Goal: Use online tool/utility: Utilize a website feature to perform a specific function

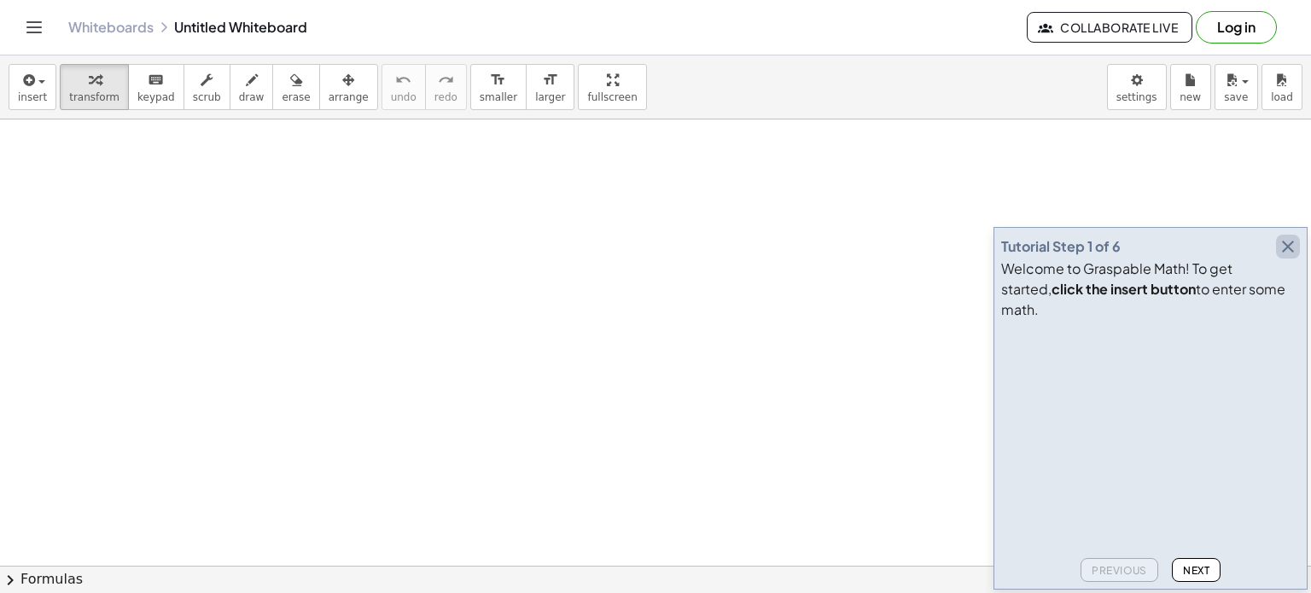
click at [1287, 257] on icon "button" at bounding box center [1288, 246] width 20 height 20
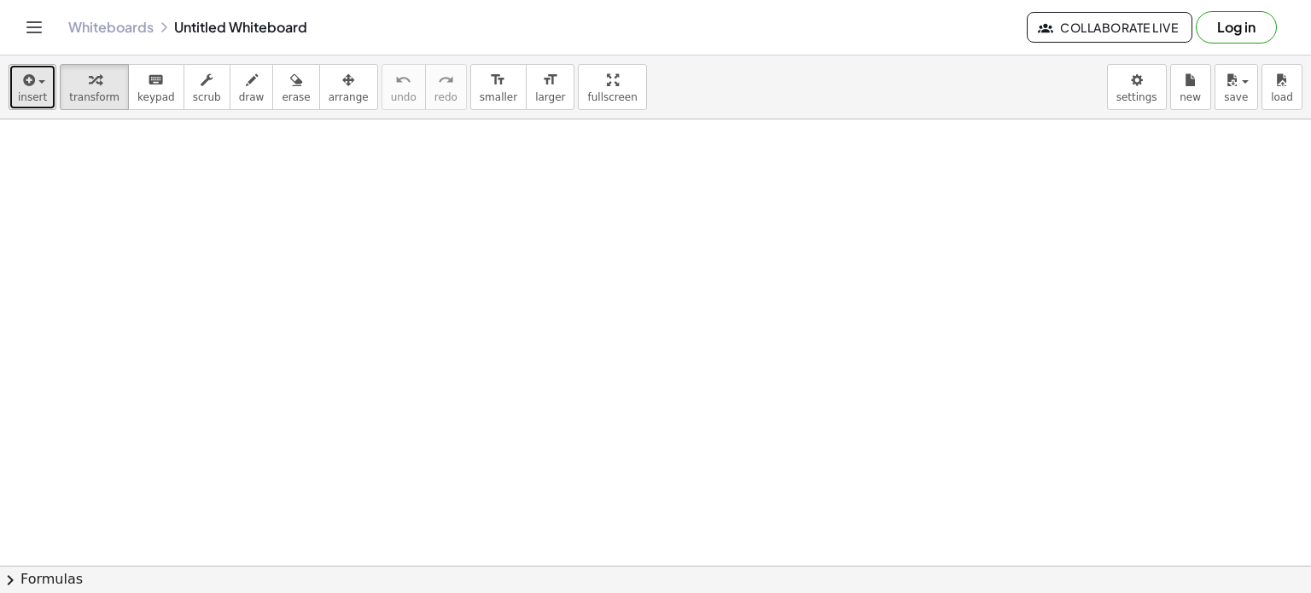
click at [33, 73] on div "button" at bounding box center [32, 79] width 29 height 20
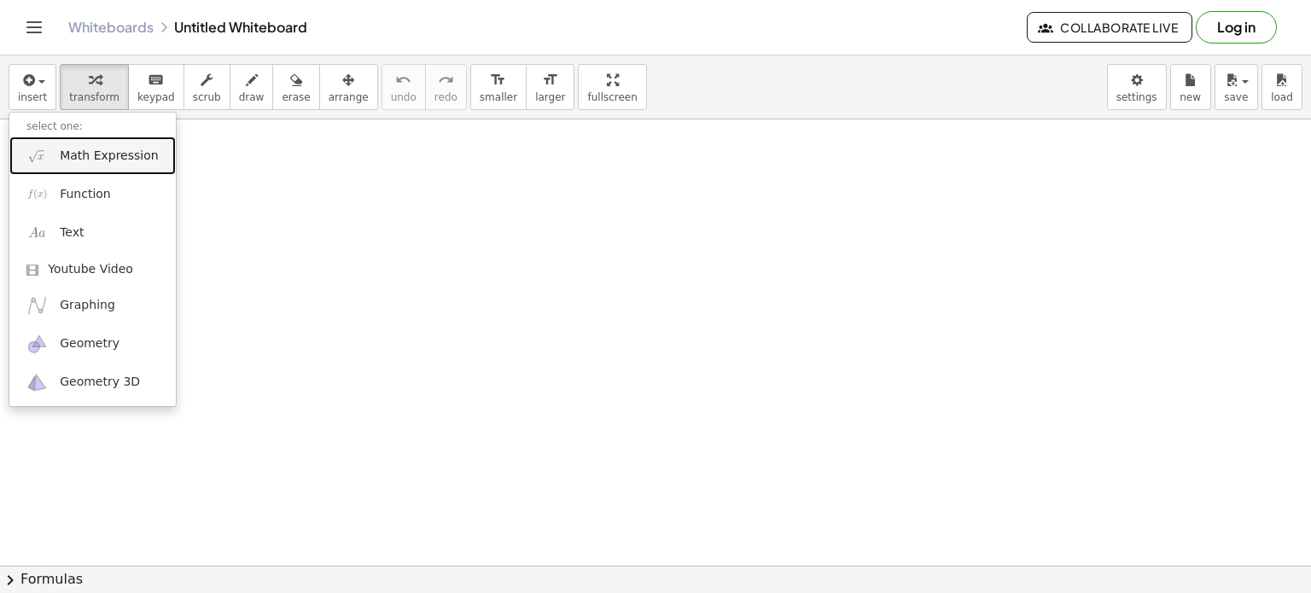
click at [77, 155] on span "Math Expression" at bounding box center [109, 156] width 98 height 17
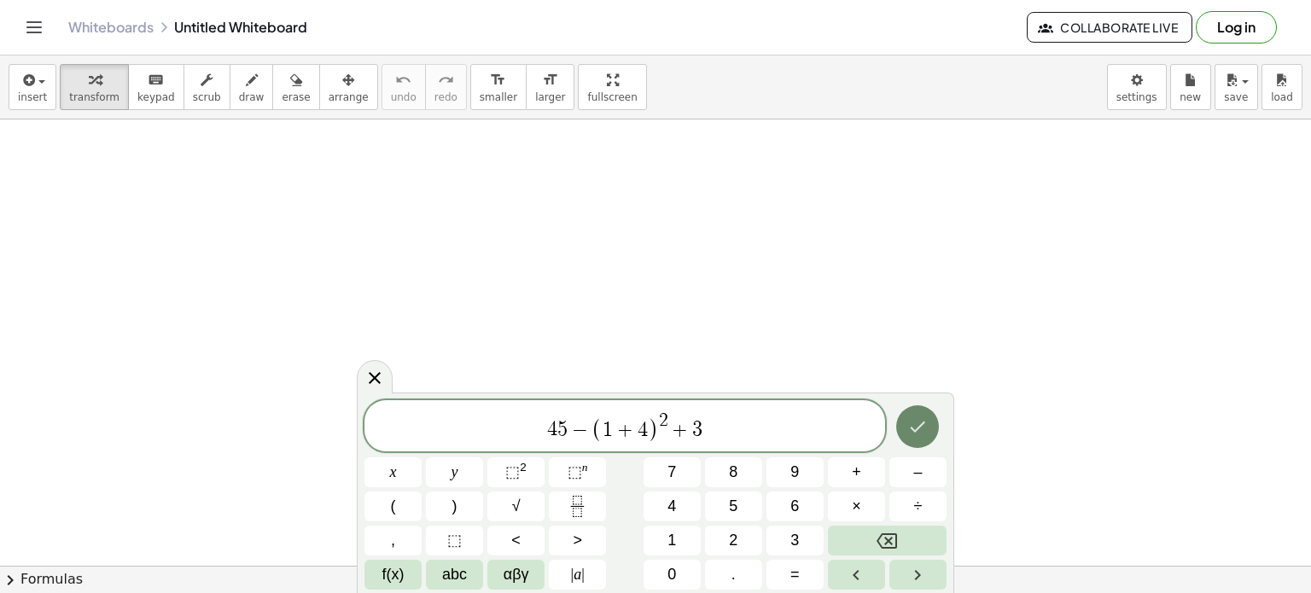
click at [920, 420] on icon "Done" at bounding box center [917, 427] width 20 height 20
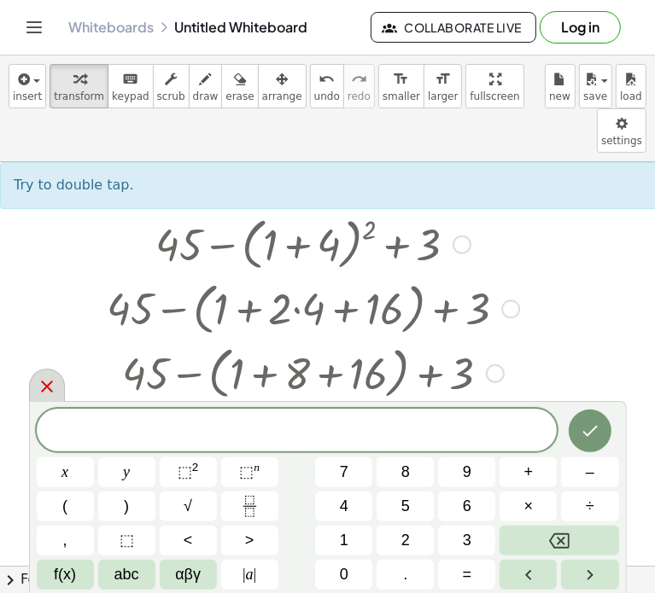
click at [47, 388] on icon at bounding box center [47, 387] width 12 height 12
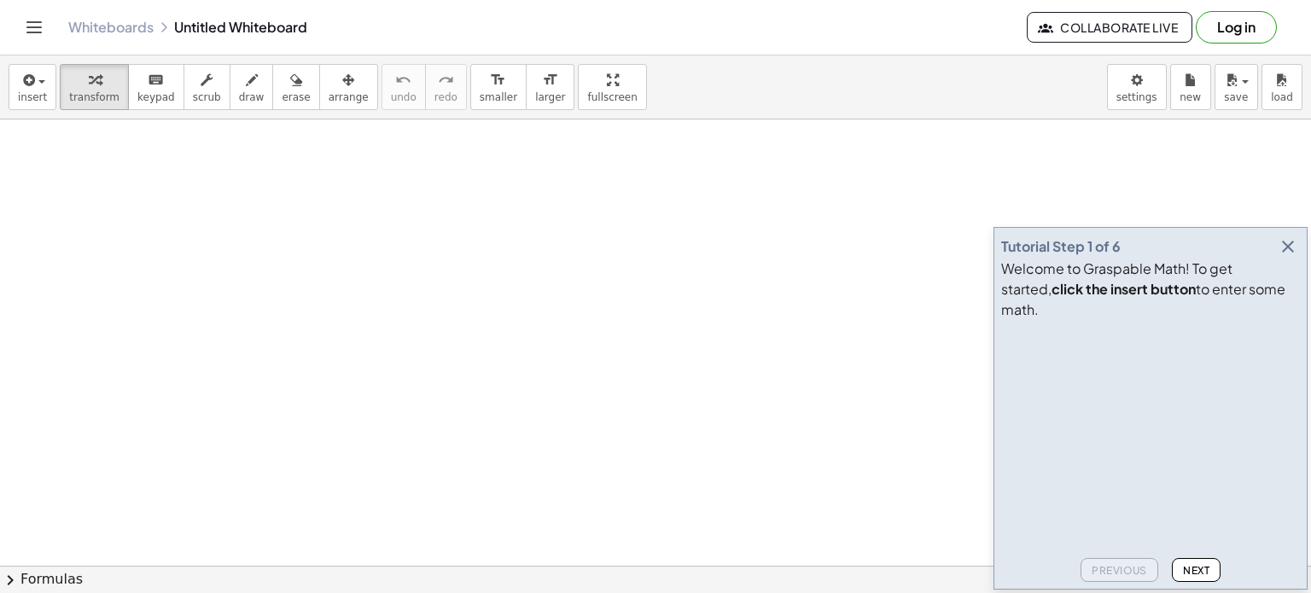
click at [1281, 257] on icon "button" at bounding box center [1288, 246] width 20 height 20
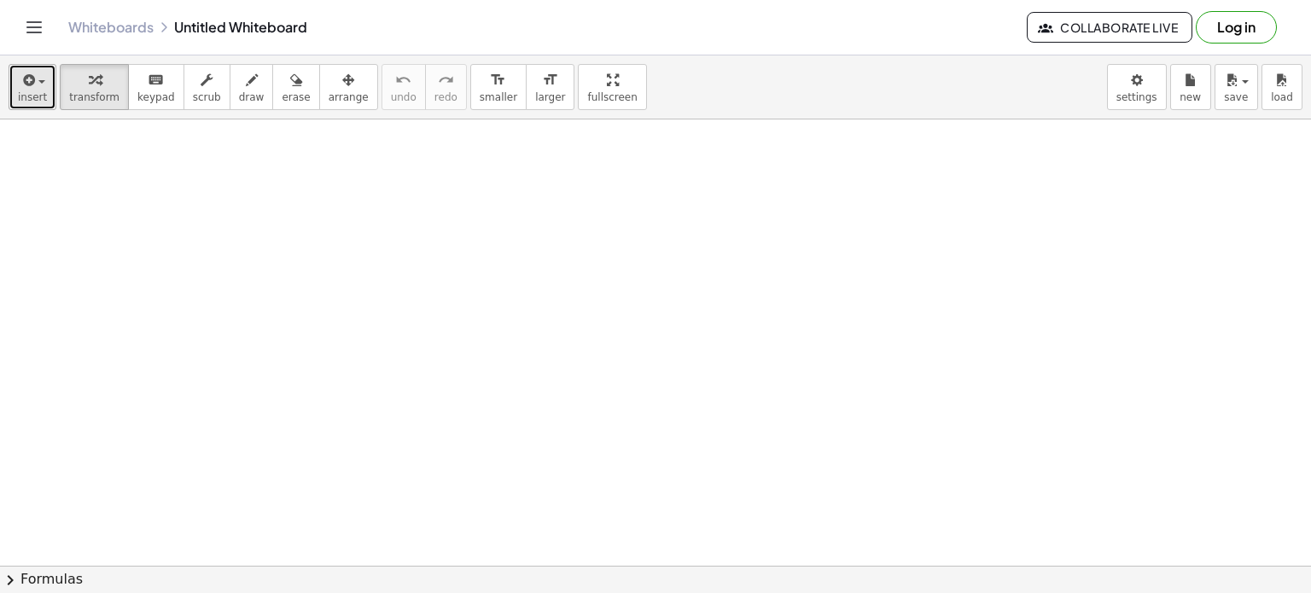
click at [45, 90] on button "insert" at bounding box center [33, 87] width 48 height 46
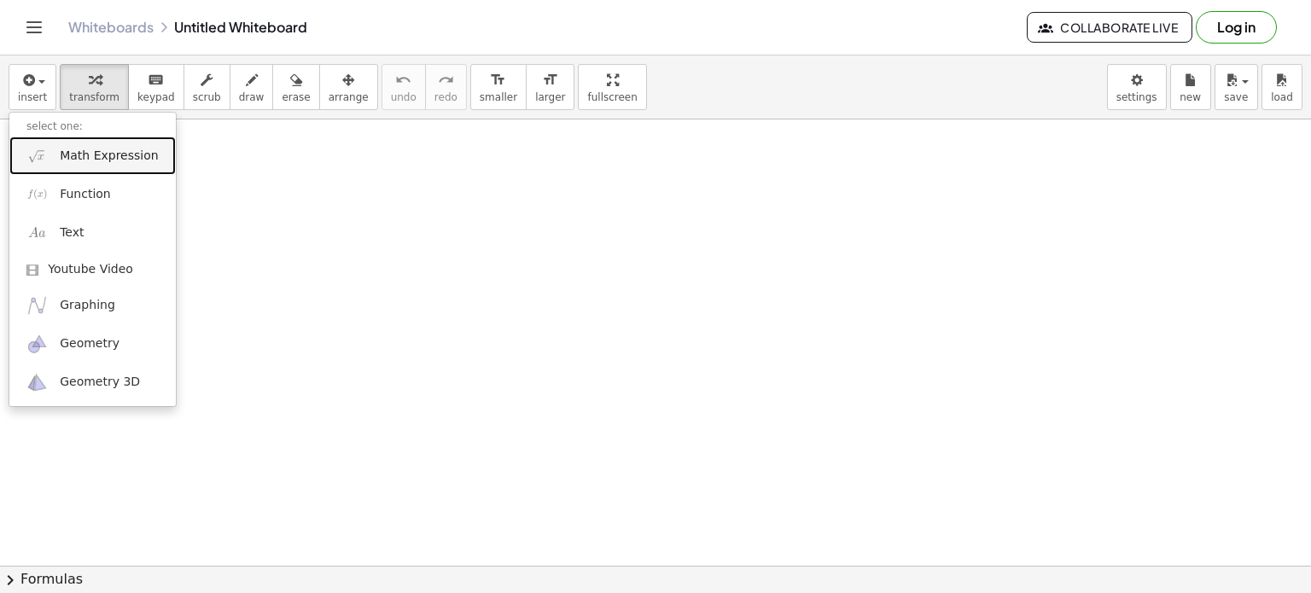
click at [96, 148] on span "Math Expression" at bounding box center [109, 156] width 98 height 17
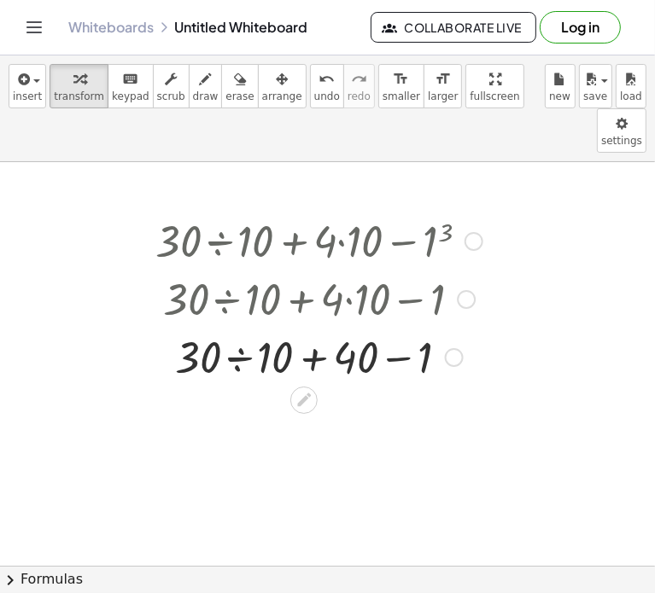
click at [228, 269] on div at bounding box center [318, 298] width 369 height 58
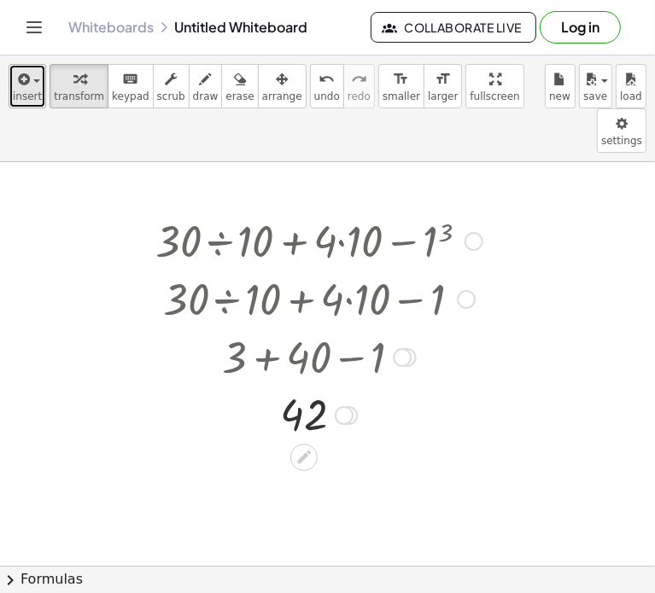
click at [31, 76] on div "button" at bounding box center [27, 78] width 29 height 20
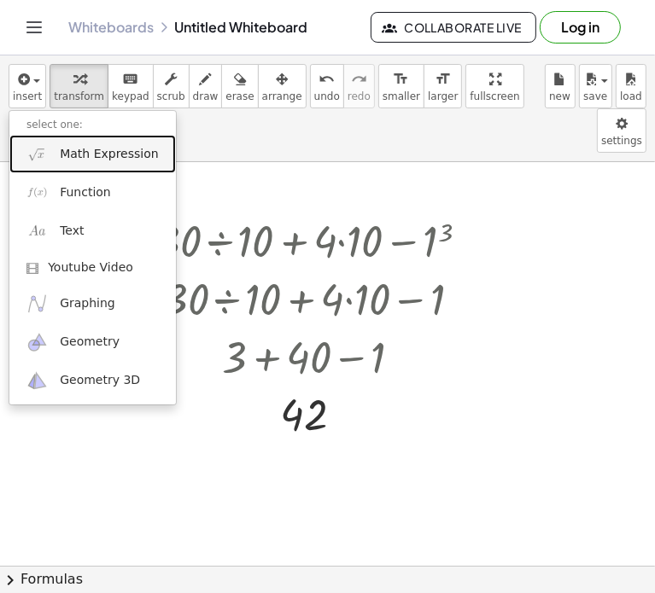
click at [85, 163] on link "Math Expression" at bounding box center [92, 154] width 166 height 38
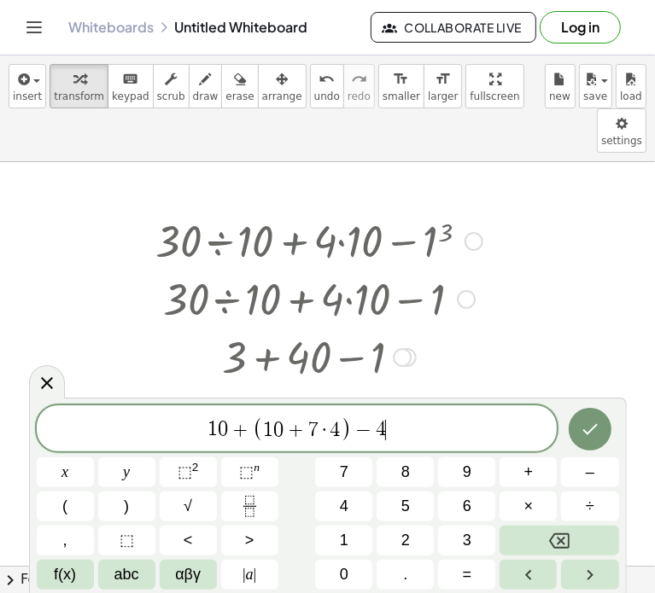
click at [596, 439] on icon "Done" at bounding box center [590, 429] width 20 height 20
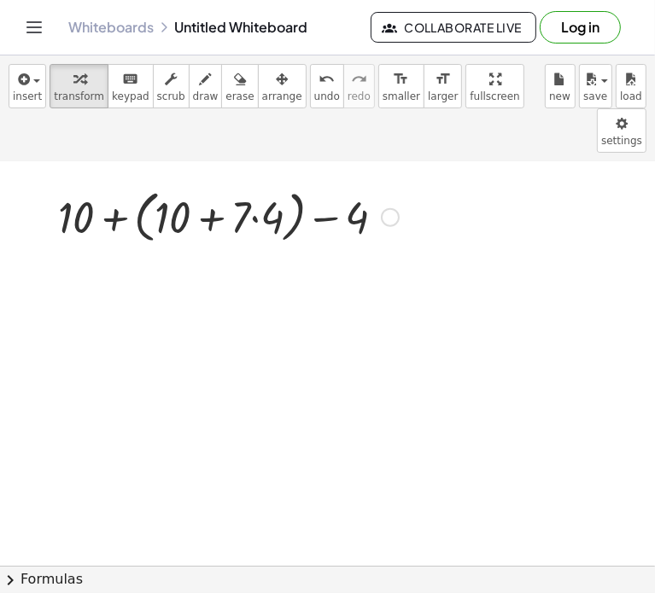
scroll to position [299, 0]
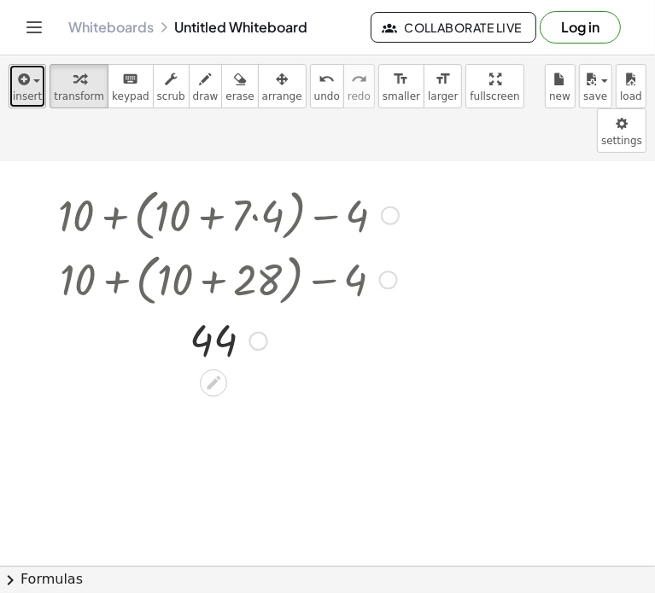
click at [23, 96] on span "insert" at bounding box center [27, 96] width 29 height 12
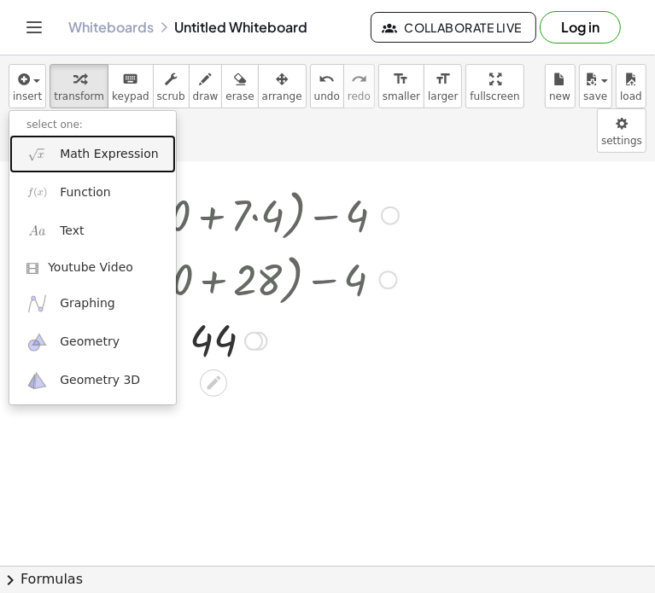
click at [102, 157] on span "Math Expression" at bounding box center [109, 154] width 98 height 17
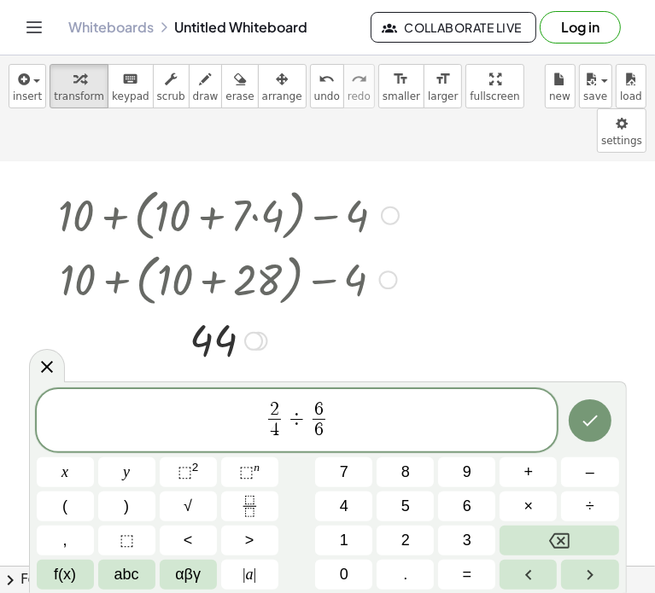
click at [604, 421] on button "Done" at bounding box center [590, 421] width 43 height 43
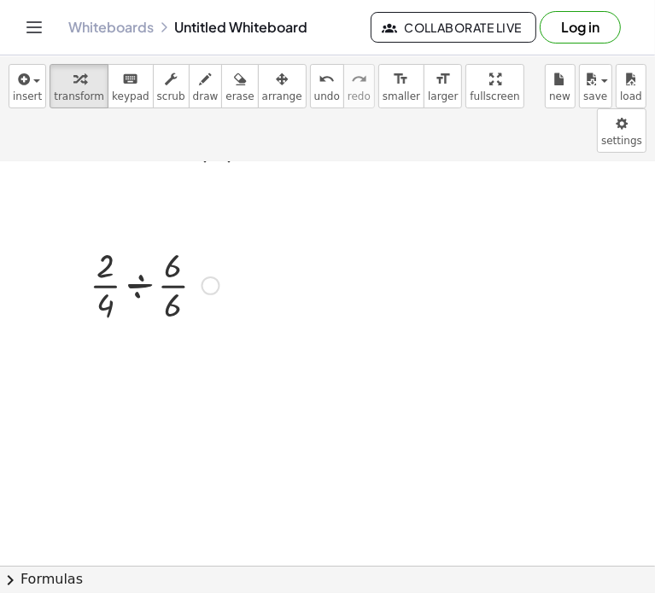
scroll to position [495, 0]
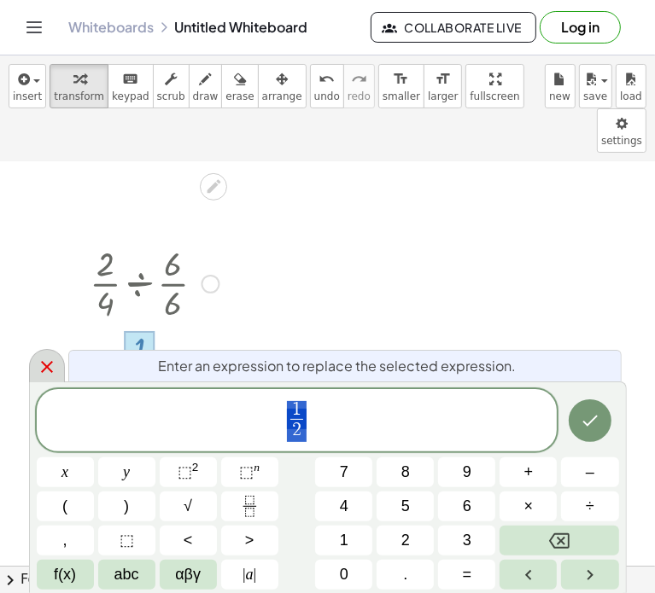
click at [51, 365] on icon at bounding box center [47, 367] width 20 height 20
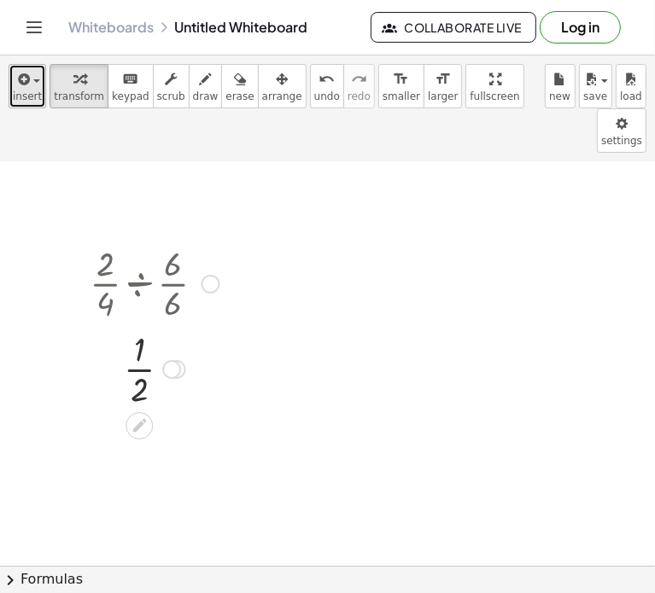
click at [33, 85] on div "button" at bounding box center [27, 78] width 29 height 20
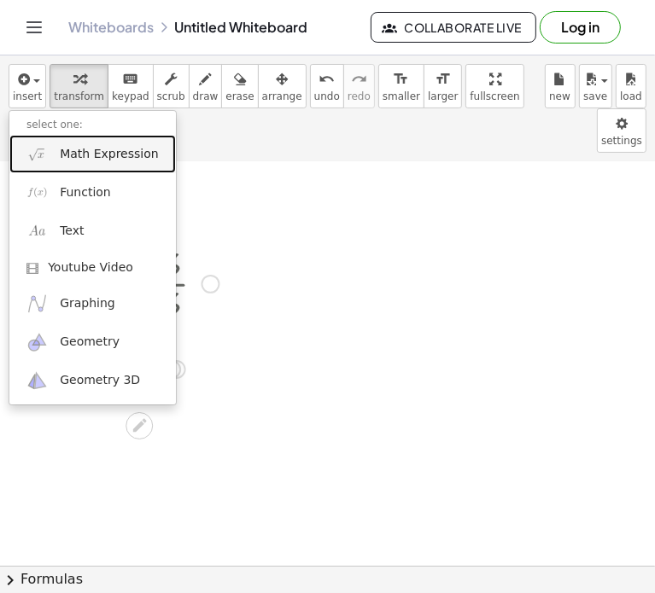
click at [88, 162] on link "Math Expression" at bounding box center [92, 154] width 166 height 38
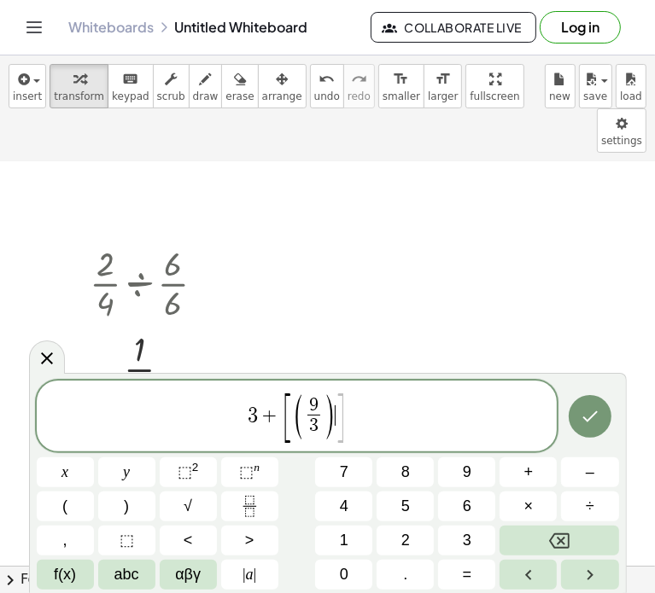
click at [526, 504] on span "×" at bounding box center [528, 506] width 9 height 23
click at [314, 419] on span "3" at bounding box center [307, 426] width 13 height 23
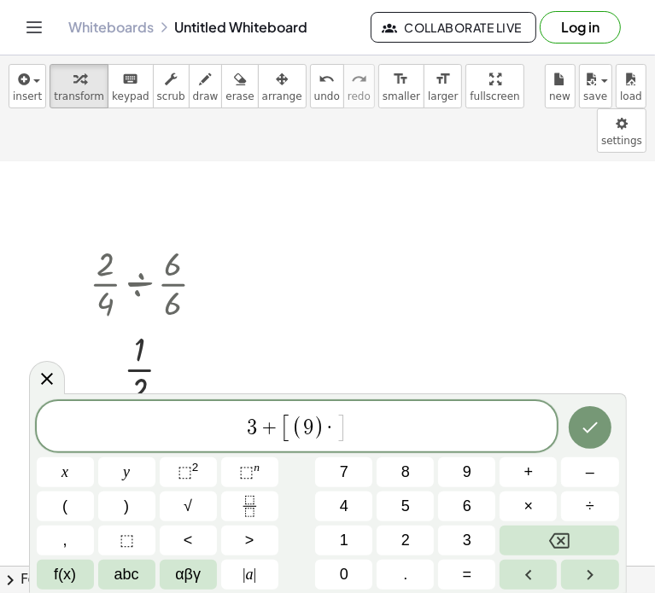
click at [589, 509] on span "÷" at bounding box center [590, 506] width 9 height 23
click at [353, 438] on span "]" at bounding box center [358, 428] width 11 height 30
click at [525, 510] on span "×" at bounding box center [528, 506] width 9 height 23
click at [586, 516] on span "÷" at bounding box center [590, 506] width 9 height 23
click at [591, 427] on icon "Done" at bounding box center [589, 427] width 15 height 11
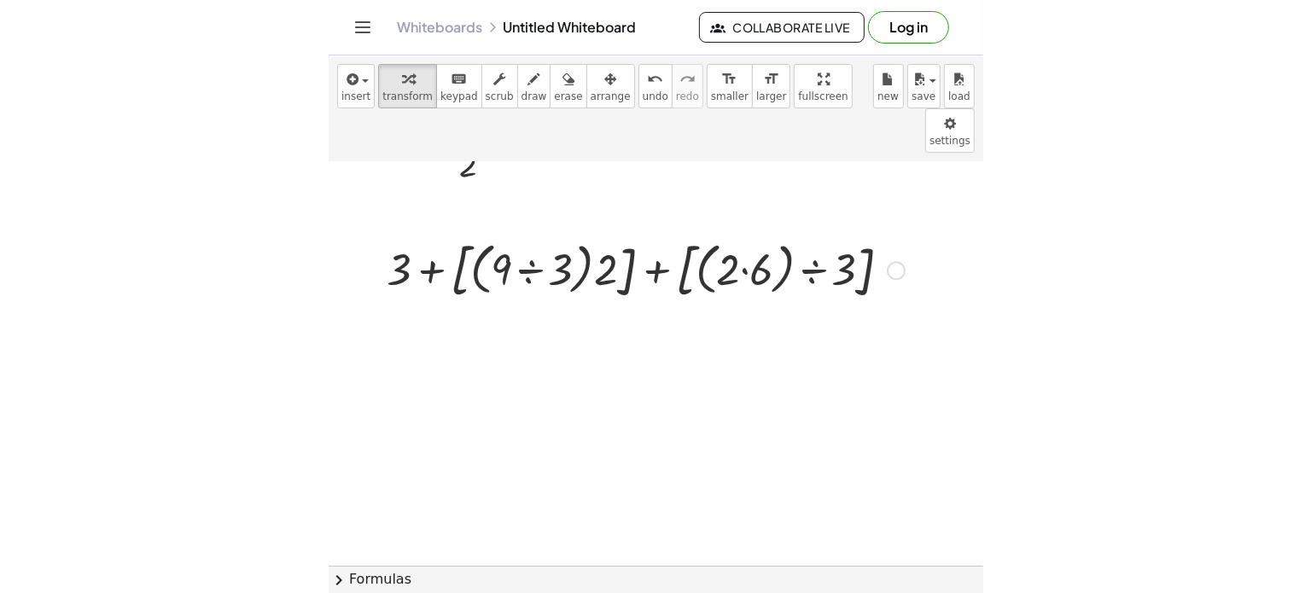
scroll to position [723, 0]
